Goal: Task Accomplishment & Management: Manage account settings

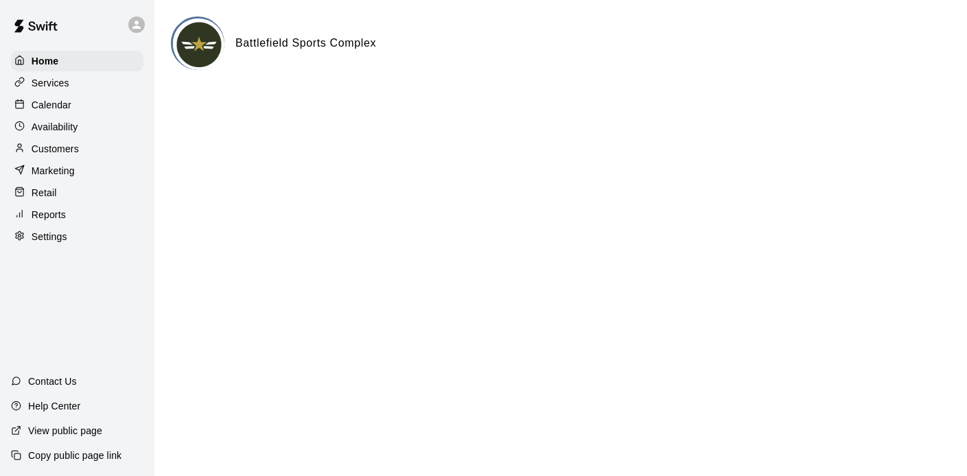
click at [63, 111] on p "Calendar" at bounding box center [52, 105] width 40 height 14
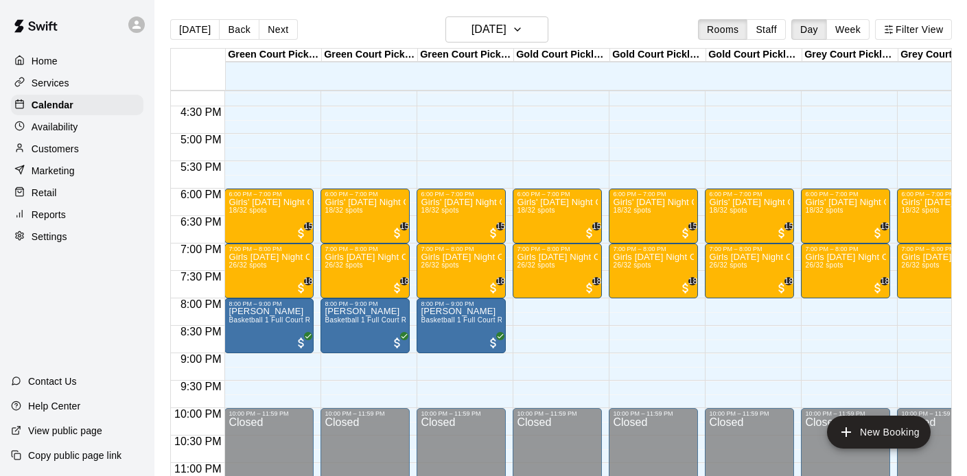
scroll to position [918, 0]
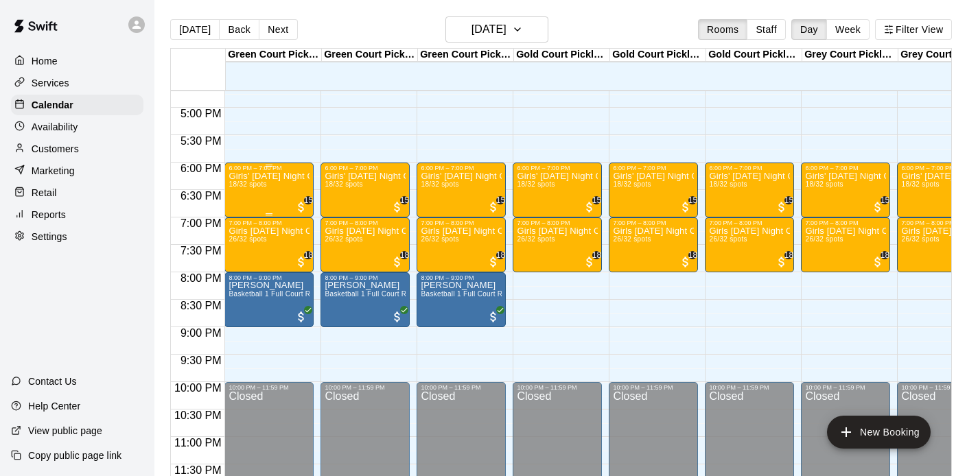
click at [272, 181] on div "Girls' Tuesday Night Competitive Rec. League - Grades 3/4 18/32 spots" at bounding box center [269, 410] width 81 height 476
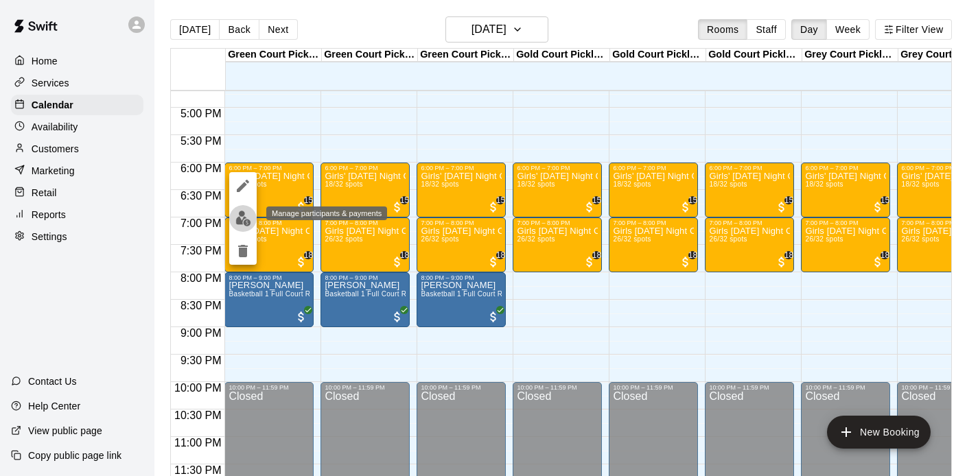
click at [243, 218] on img "edit" at bounding box center [243, 219] width 16 height 16
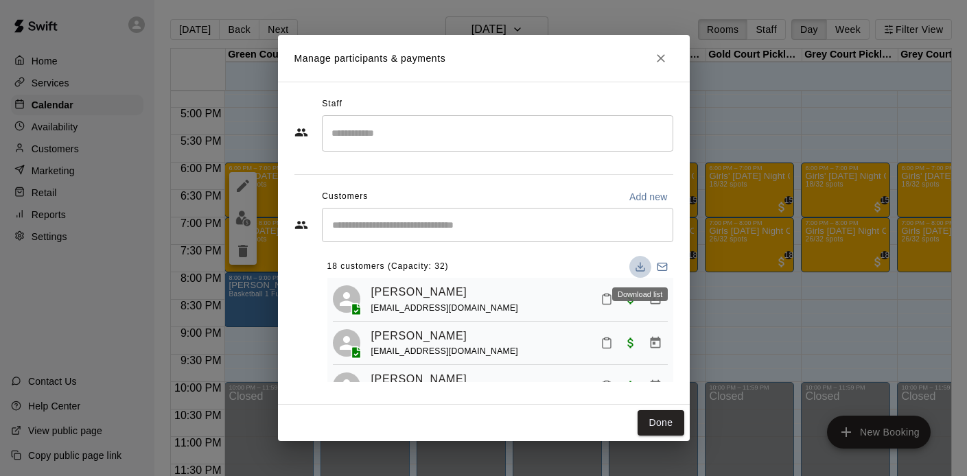
click at [638, 268] on icon "Download list" at bounding box center [640, 267] width 11 height 11
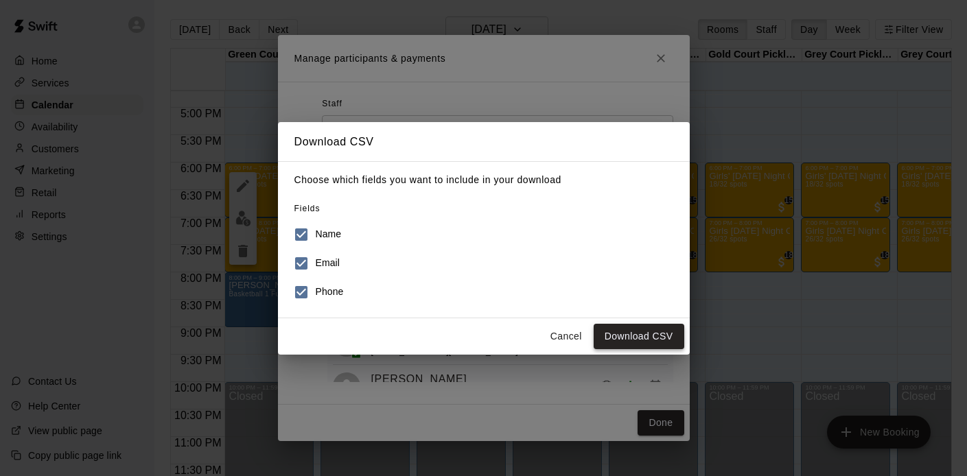
click at [626, 339] on button "Download CSV" at bounding box center [639, 336] width 91 height 25
click at [562, 338] on button "Cancel" at bounding box center [566, 336] width 44 height 25
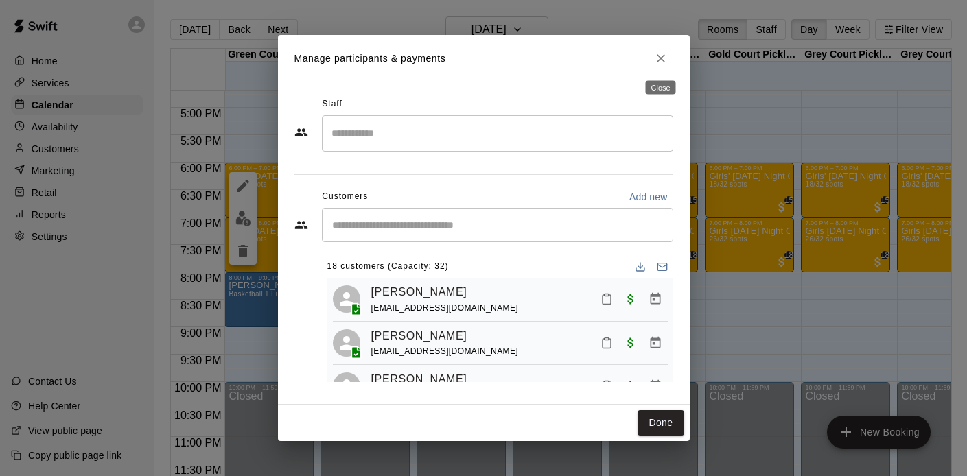
click at [656, 62] on icon "Close" at bounding box center [661, 58] width 14 height 14
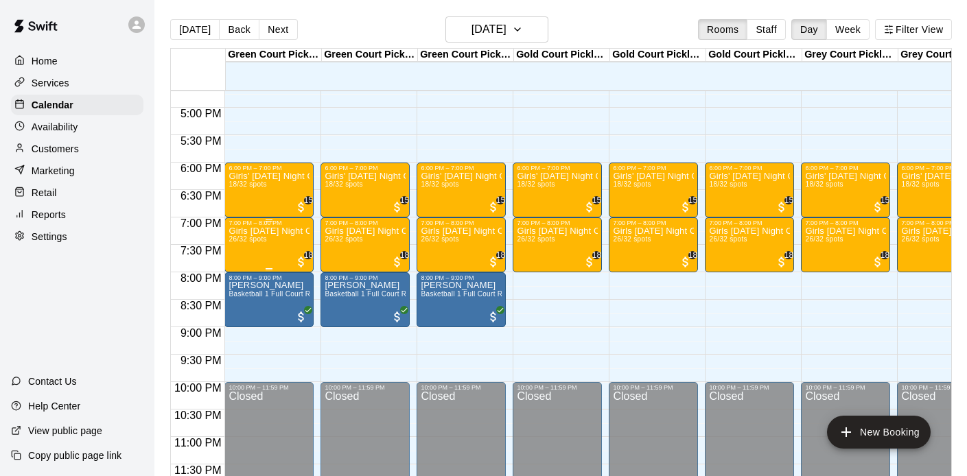
click at [266, 242] on span "26/32 spots" at bounding box center [248, 239] width 38 height 8
click at [235, 280] on img "edit" at bounding box center [243, 283] width 16 height 16
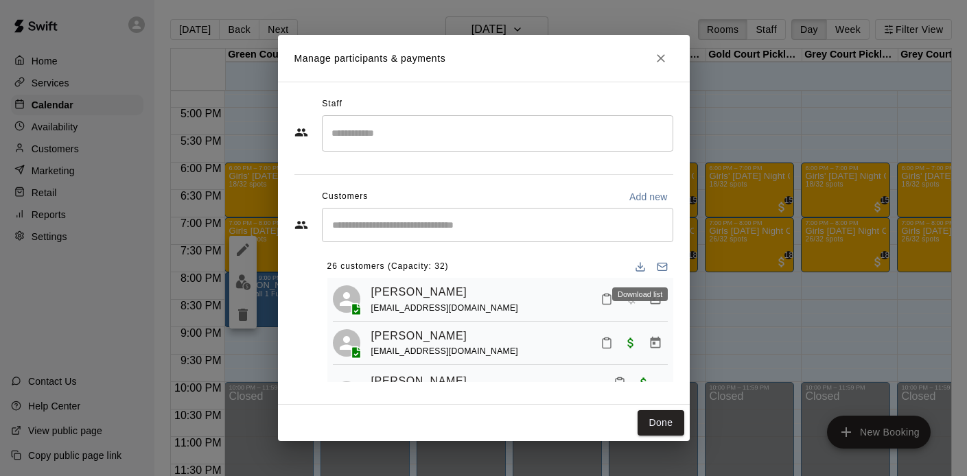
click at [640, 268] on line "Download list" at bounding box center [640, 265] width 0 height 5
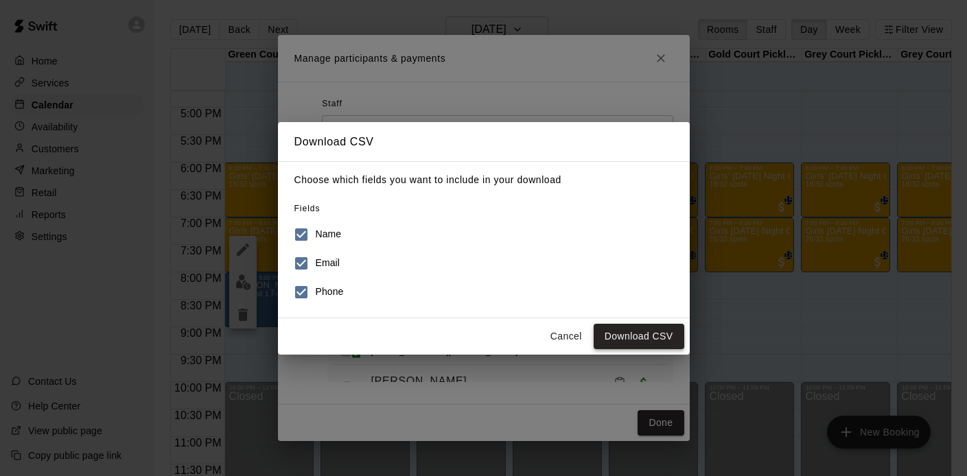
click at [640, 339] on button "Download CSV" at bounding box center [639, 336] width 91 height 25
click at [561, 332] on button "Cancel" at bounding box center [566, 336] width 44 height 25
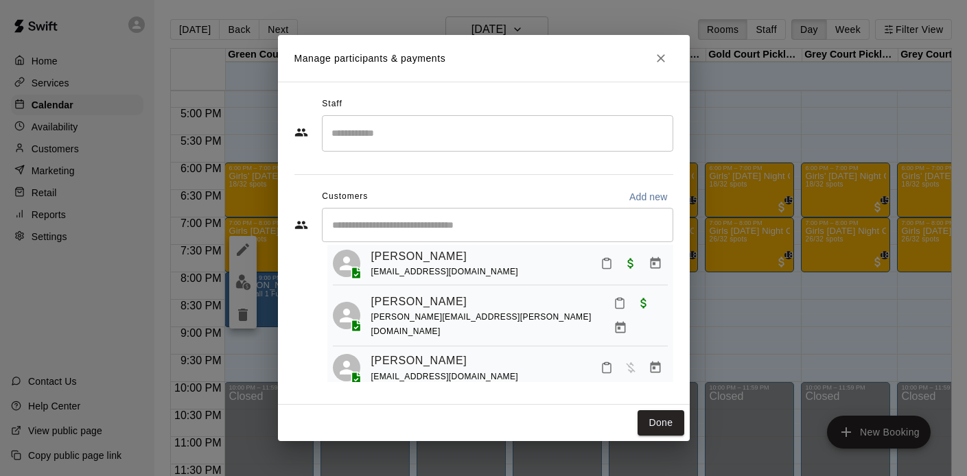
scroll to position [0, 0]
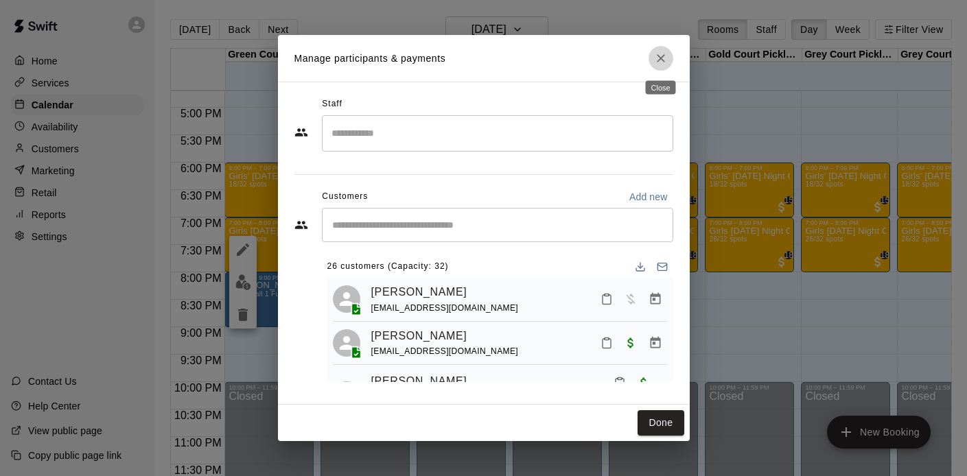
click at [660, 57] on icon "Close" at bounding box center [661, 58] width 14 height 14
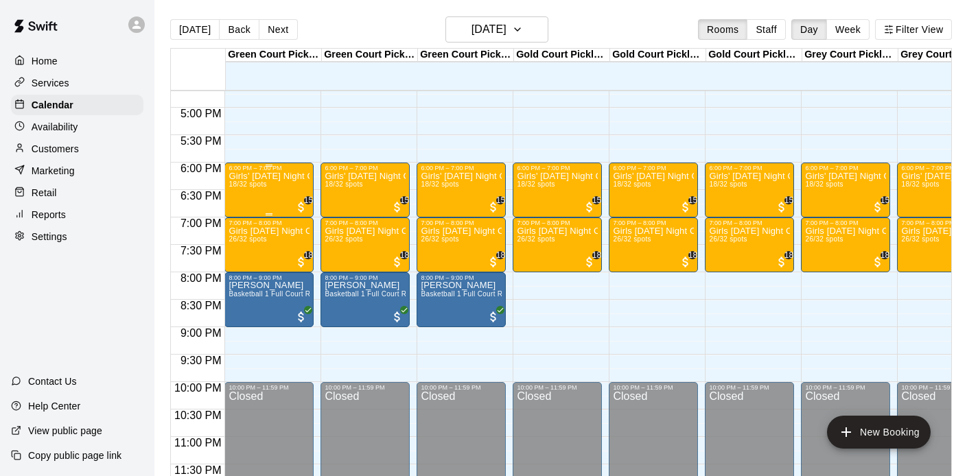
click at [275, 176] on p "Girls' [DATE] Night Competitive Rec. League - Grades 3/4" at bounding box center [269, 176] width 81 height 0
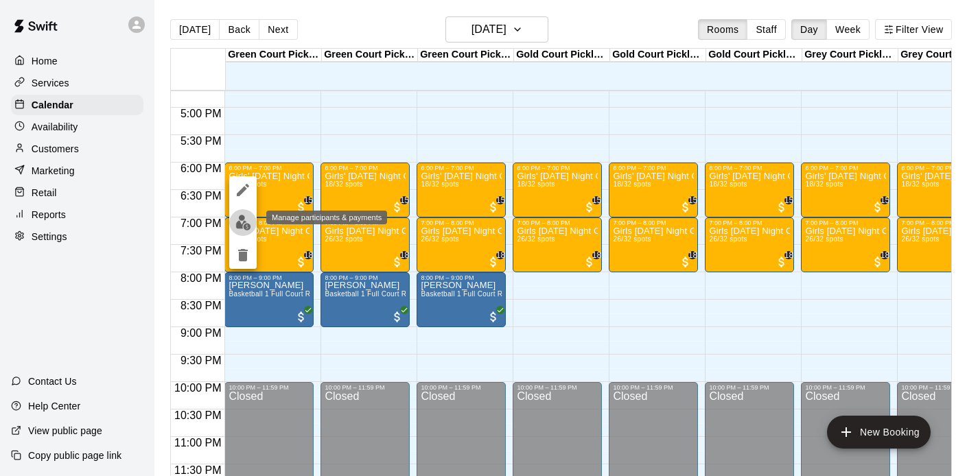
click at [238, 218] on img "edit" at bounding box center [243, 223] width 16 height 16
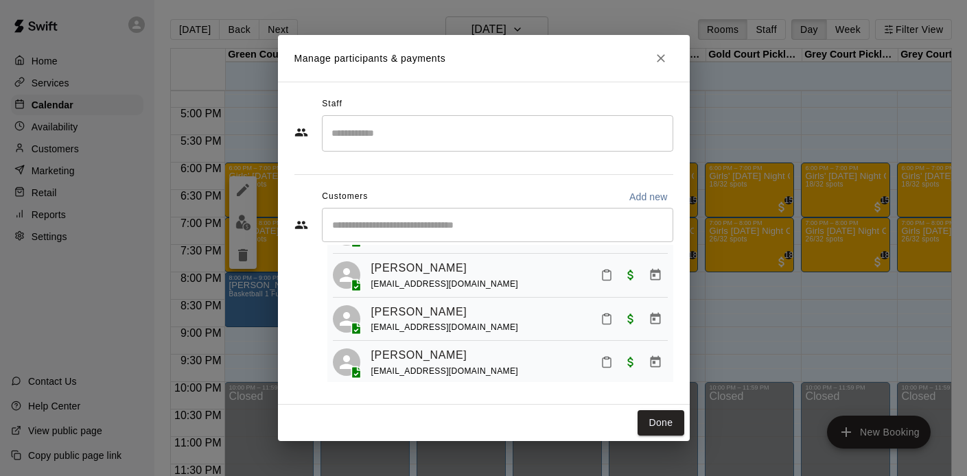
scroll to position [105, 0]
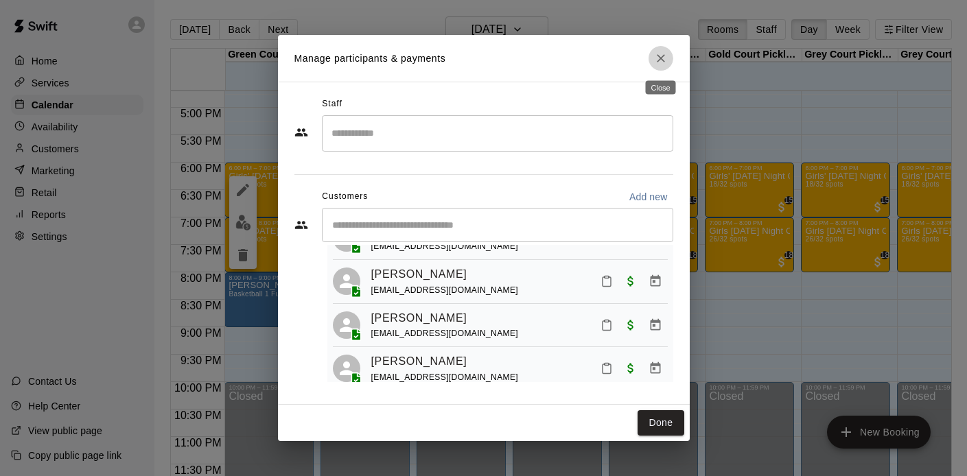
click at [662, 58] on icon "Close" at bounding box center [661, 58] width 8 height 8
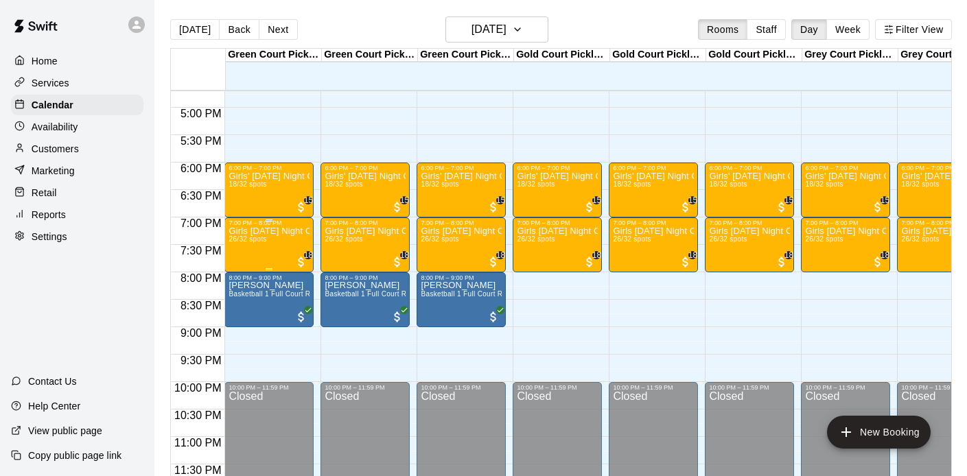
click at [268, 239] on div "Girls Tuesday Night Competitive Rec. League - Grades 5/6 26/32 spots" at bounding box center [269, 465] width 81 height 476
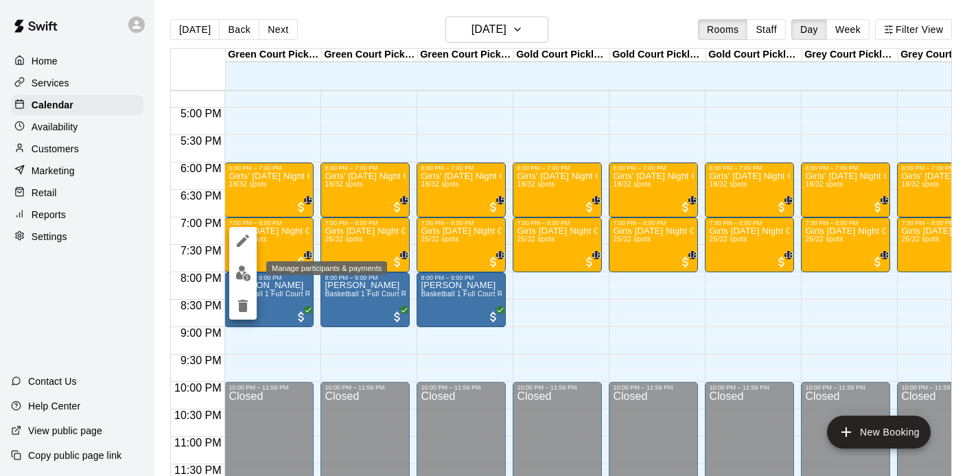
click at [244, 268] on img "edit" at bounding box center [243, 274] width 16 height 16
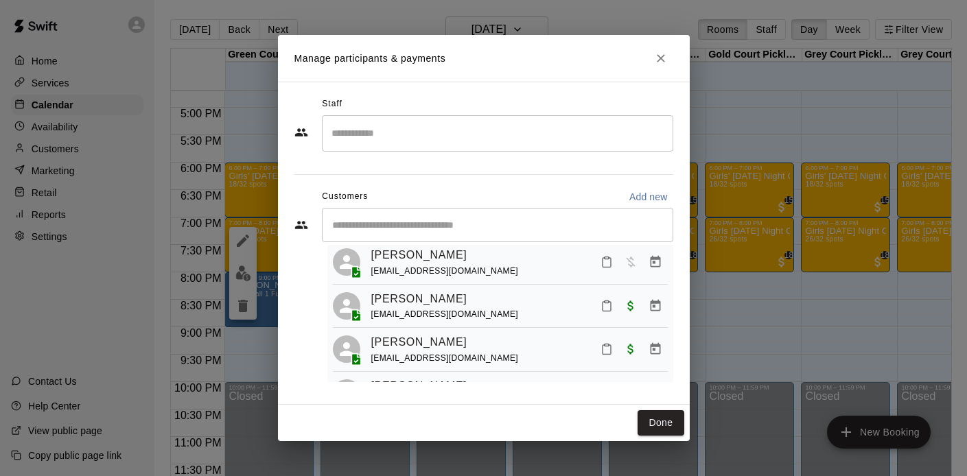
scroll to position [449, 0]
click at [439, 308] on span "gottschalkka99@gmail.com" at bounding box center [445, 313] width 148 height 10
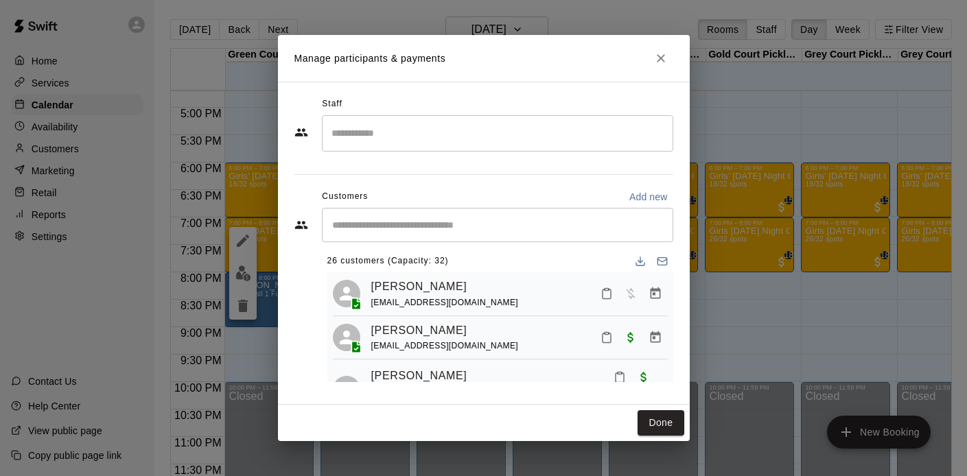
scroll to position [0, 0]
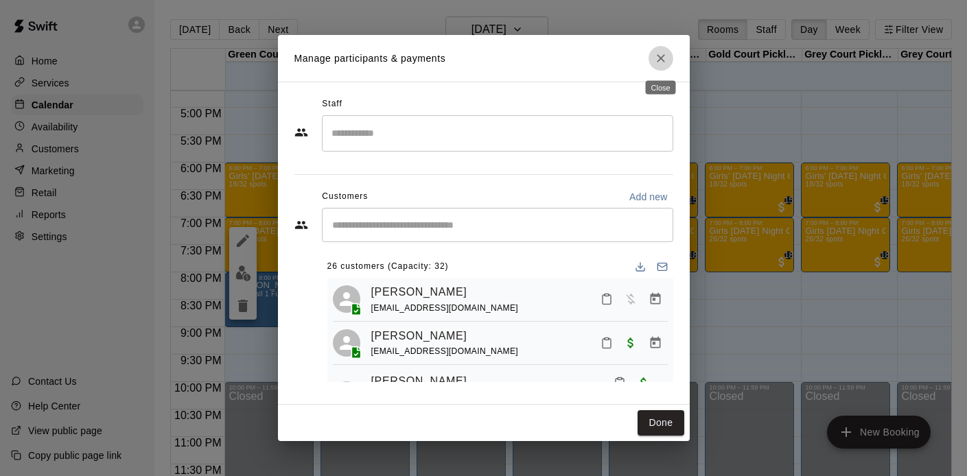
click at [660, 62] on icon "Close" at bounding box center [661, 58] width 14 height 14
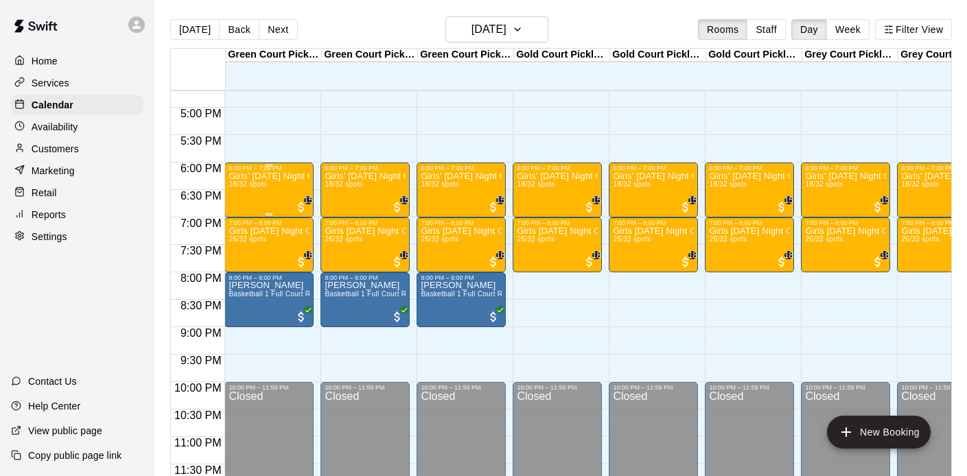
click at [279, 182] on div "Girls' Tuesday Night Competitive Rec. League - Grades 3/4 18/32 spots" at bounding box center [269, 410] width 81 height 476
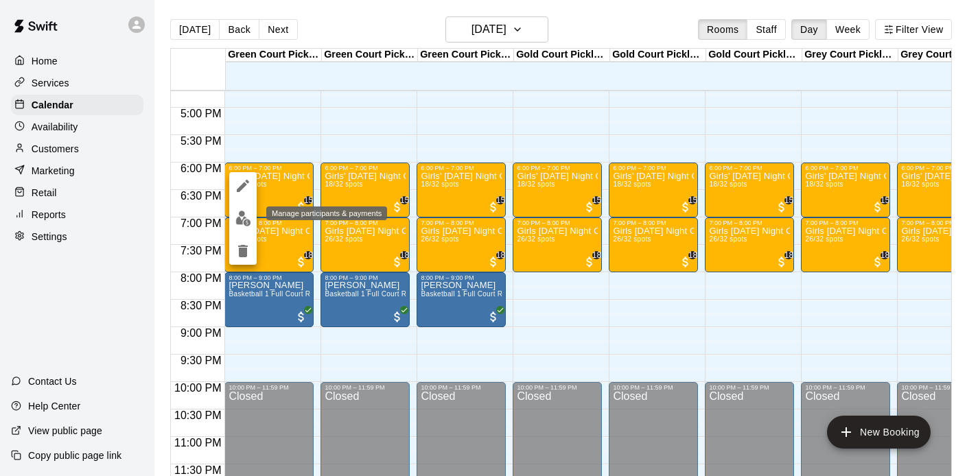
click at [244, 222] on img "edit" at bounding box center [243, 219] width 16 height 16
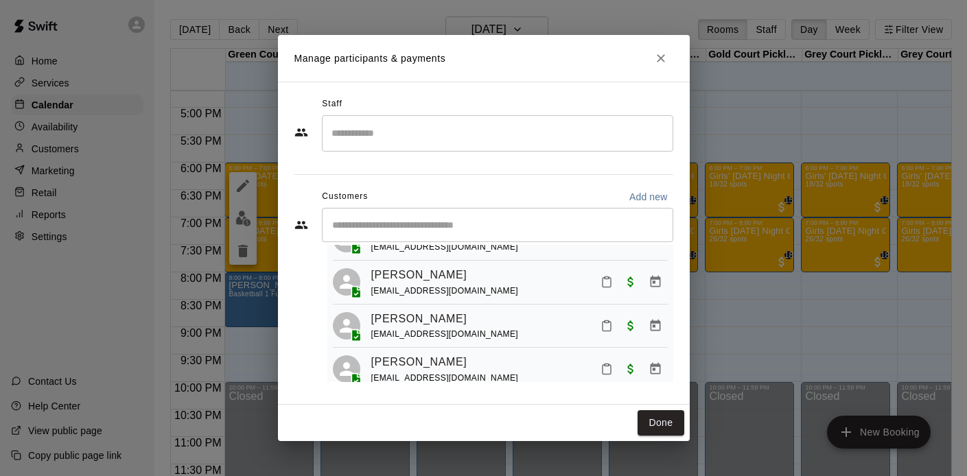
scroll to position [281, 0]
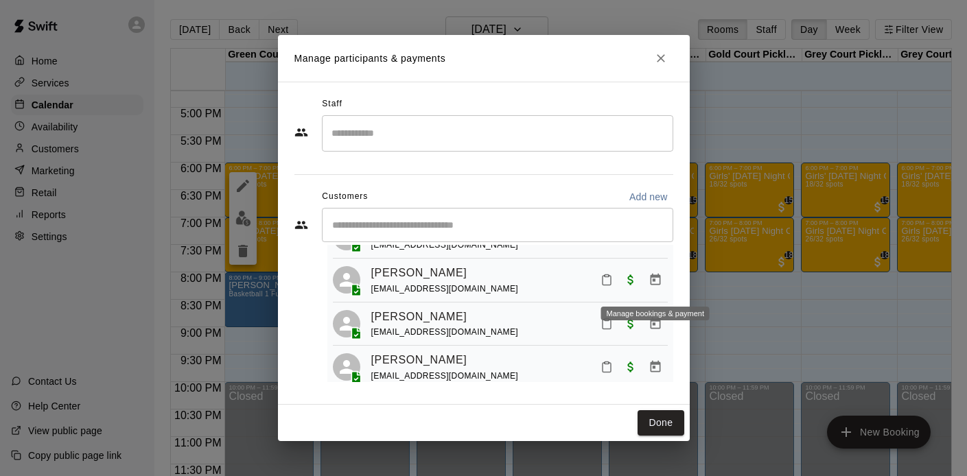
click at [653, 281] on icon "Manage bookings & payment" at bounding box center [655, 280] width 10 height 12
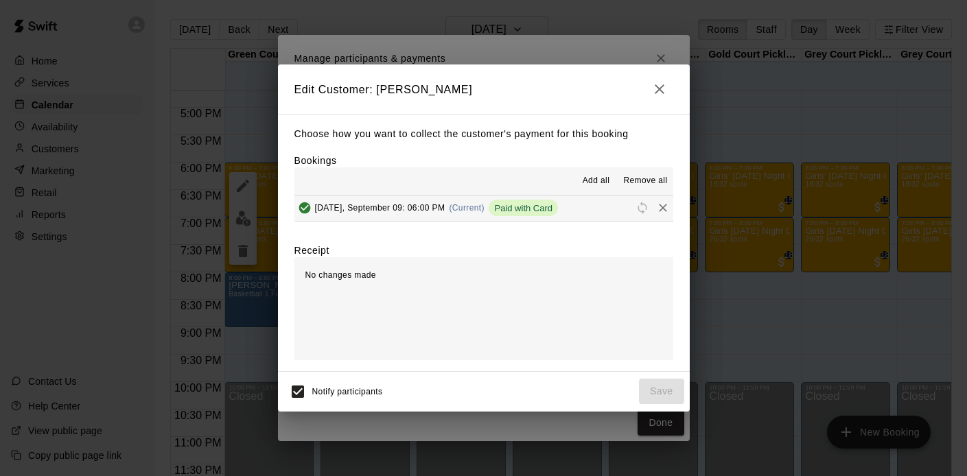
click at [655, 88] on icon "button" at bounding box center [659, 89] width 16 height 16
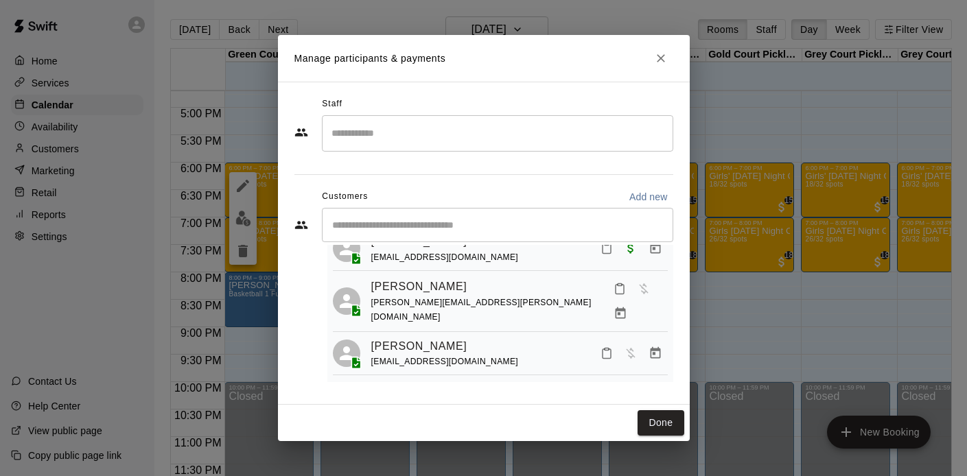
scroll to position [637, 0]
click at [649, 345] on icon "Manage bookings & payment" at bounding box center [656, 352] width 14 height 14
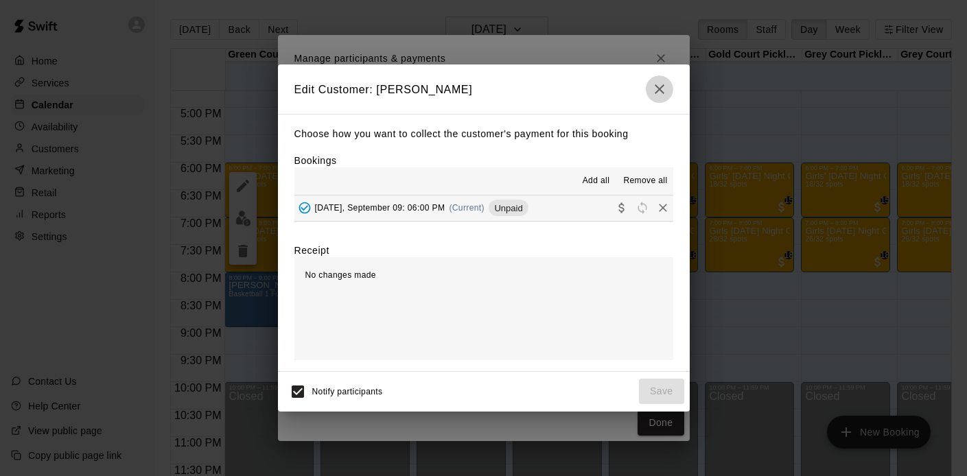
click at [658, 84] on icon "button" at bounding box center [659, 89] width 16 height 16
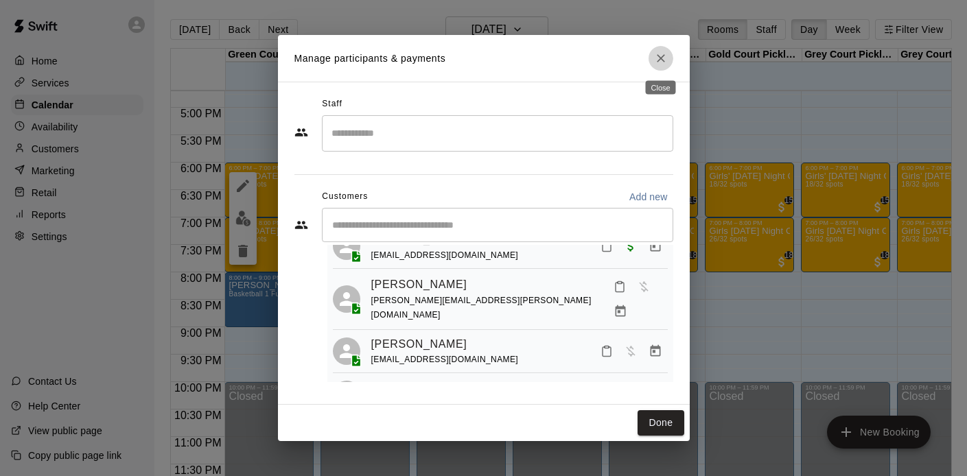
click at [667, 56] on icon "Close" at bounding box center [661, 58] width 14 height 14
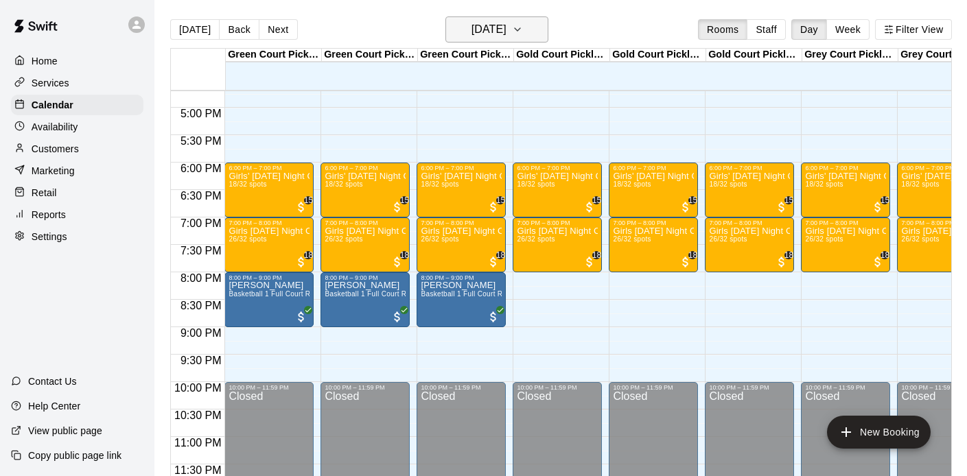
click at [523, 32] on icon "button" at bounding box center [517, 29] width 11 height 16
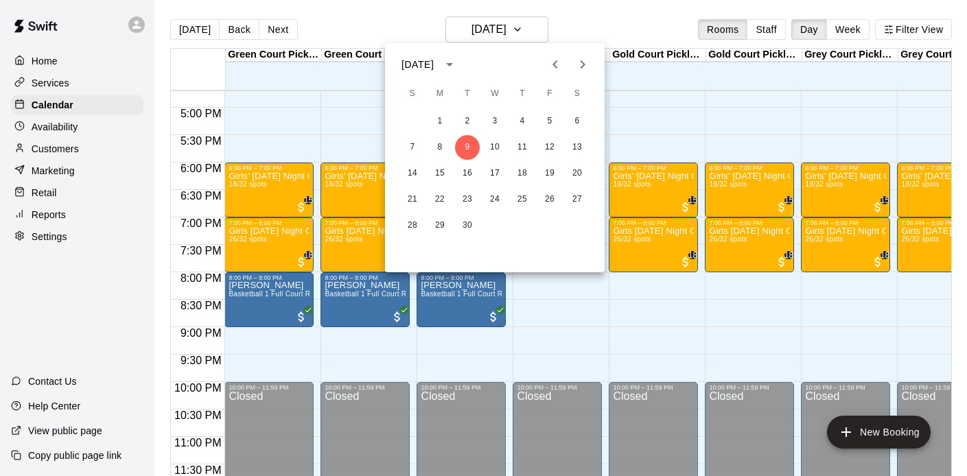
click at [592, 67] on button "Next month" at bounding box center [582, 64] width 27 height 27
click at [587, 64] on icon "Next month" at bounding box center [583, 64] width 16 height 16
click at [576, 22] on div at bounding box center [483, 238] width 967 height 476
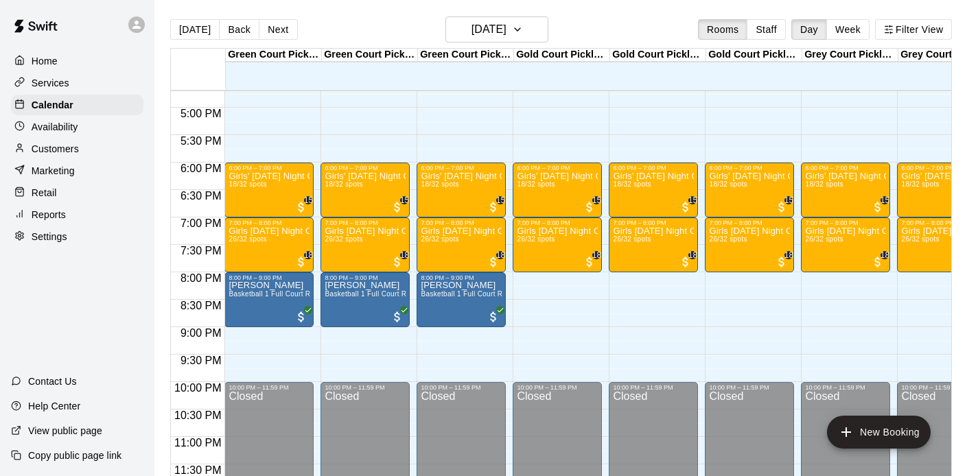
click at [591, 20] on div "Today Back Next Tuesday Sep 09 Rooms Staff Day Week Filter View" at bounding box center [561, 32] width 782 height 32
click at [523, 33] on icon "button" at bounding box center [517, 29] width 11 height 16
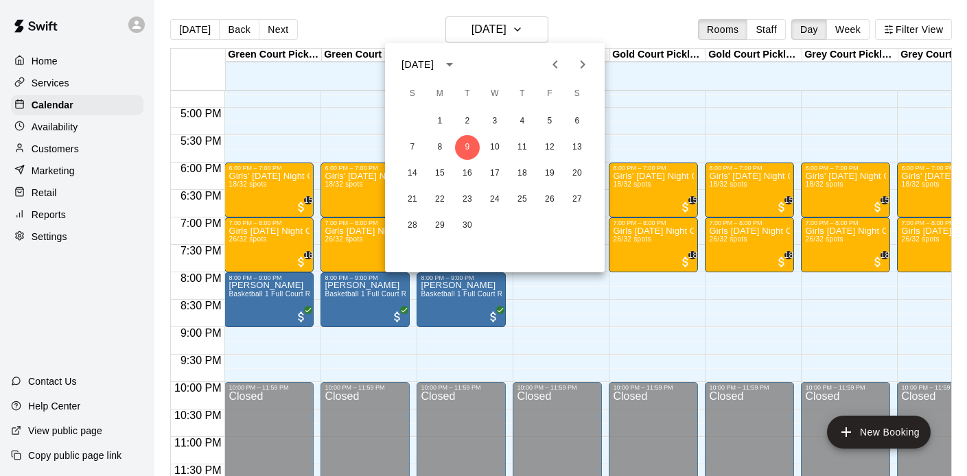
click at [581, 65] on icon "Next month" at bounding box center [583, 64] width 16 height 16
click at [416, 9] on div at bounding box center [483, 238] width 967 height 476
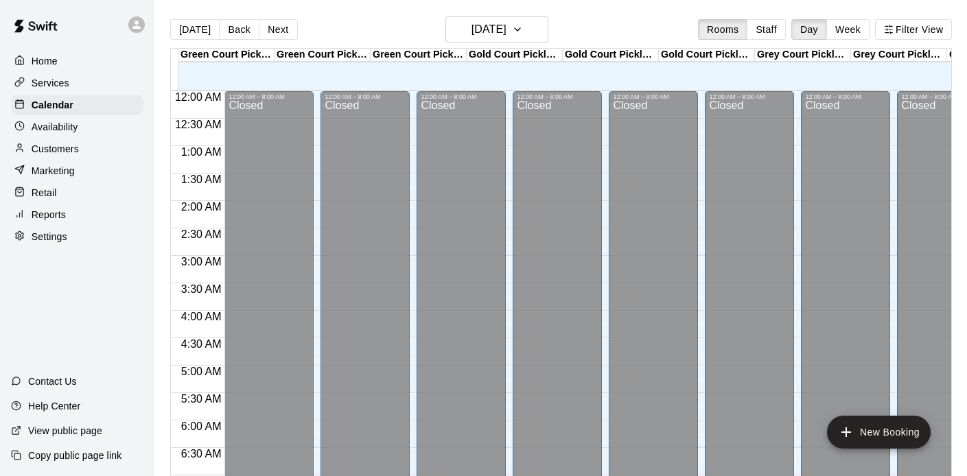
scroll to position [820, 0]
